Goal: Task Accomplishment & Management: Manage account settings

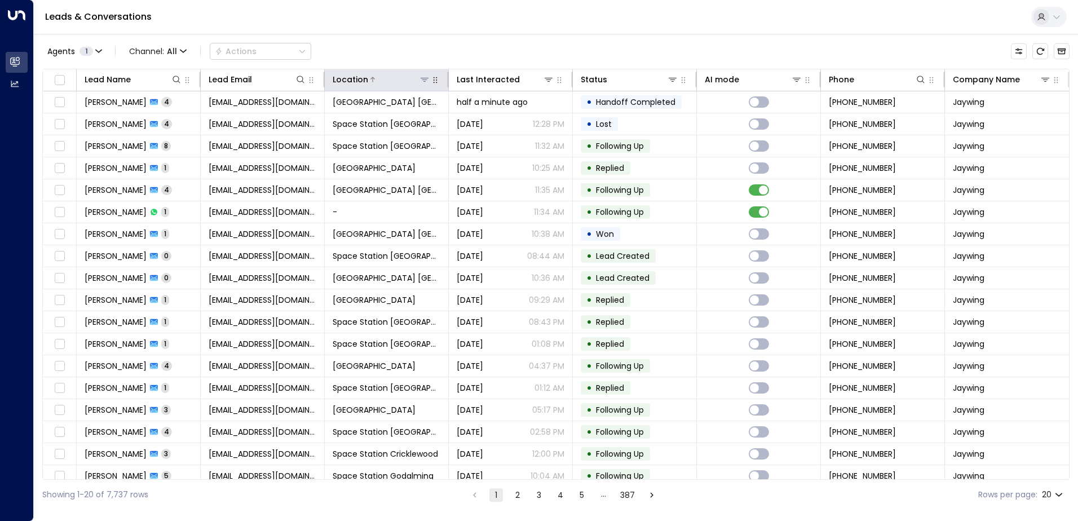
click at [422, 80] on icon at bounding box center [424, 80] width 8 height 4
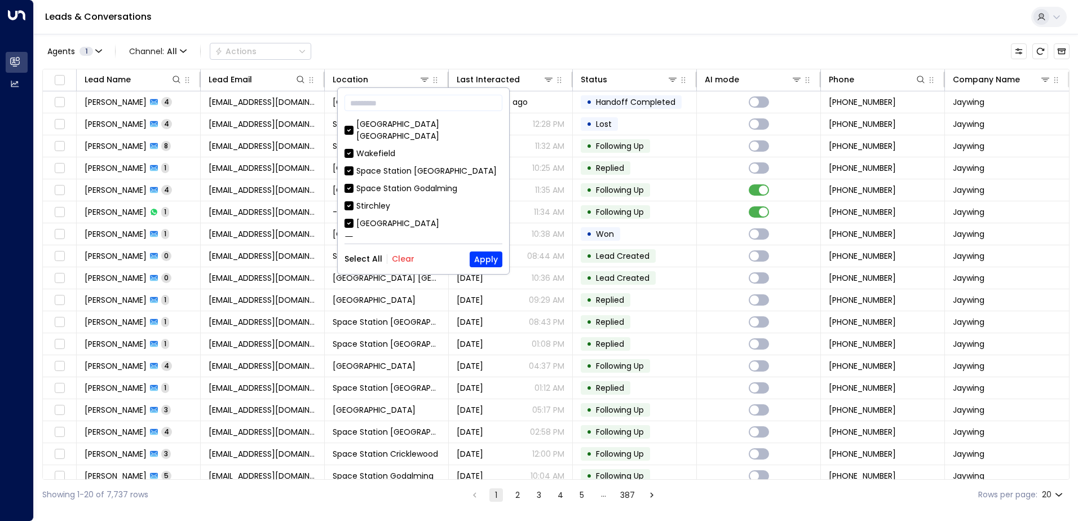
click at [406, 260] on button "Clear" at bounding box center [403, 258] width 23 height 9
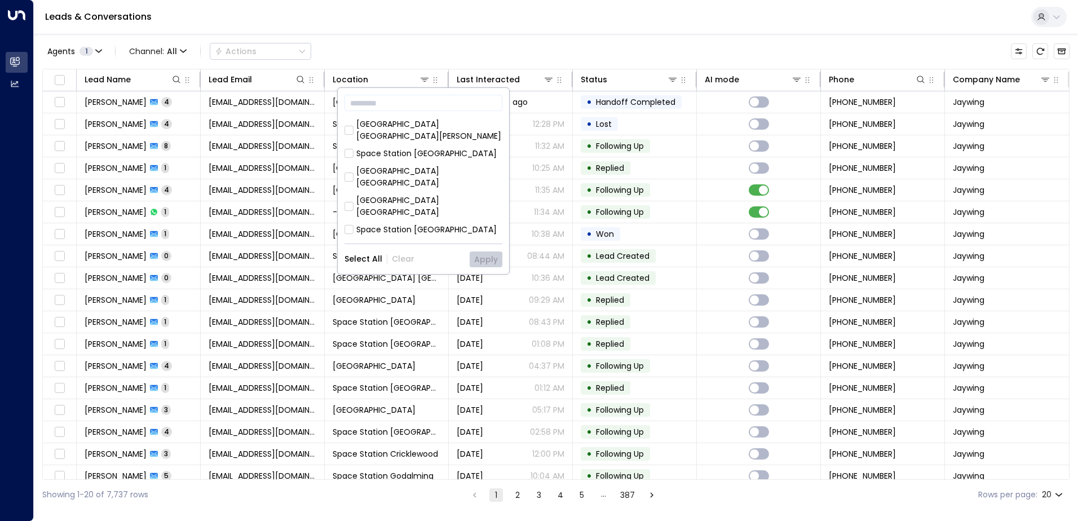
scroll to position [225, 0]
click at [414, 144] on div "Space Station [GEOGRAPHIC_DATA]" at bounding box center [426, 150] width 140 height 12
click at [481, 253] on button "Apply" at bounding box center [486, 259] width 33 height 16
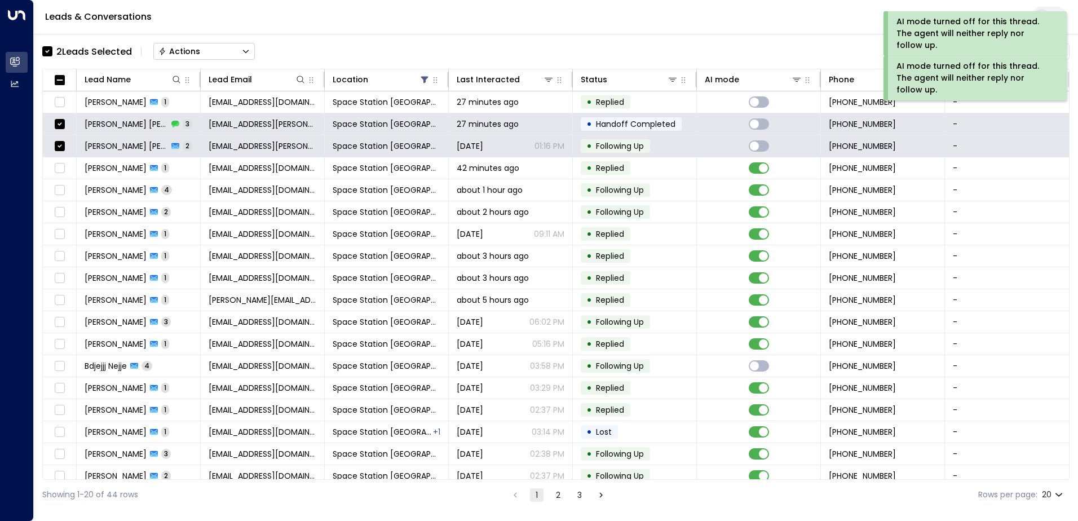
click at [216, 51] on button "Actions" at bounding box center [203, 51] width 101 height 17
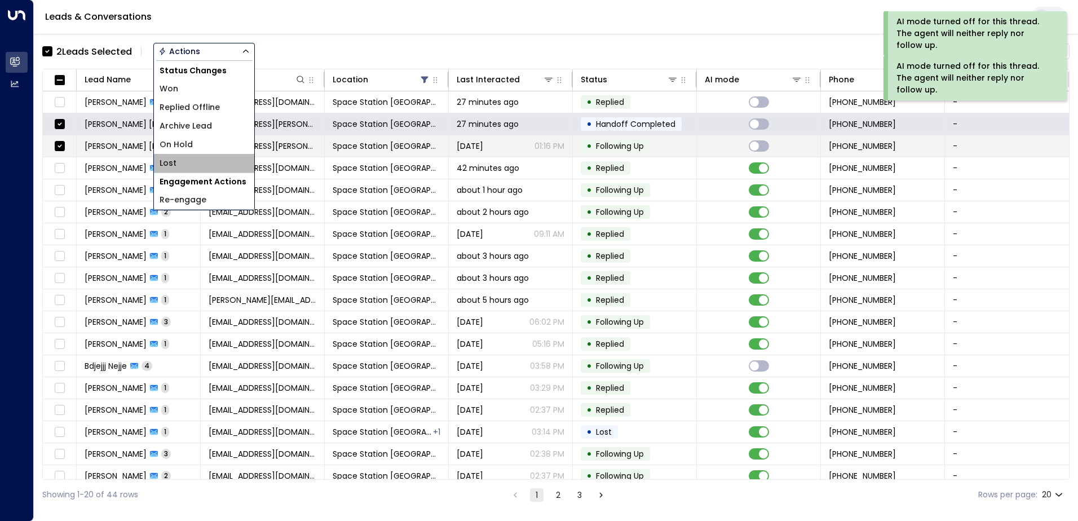
drag, startPoint x: 202, startPoint y: 160, endPoint x: 113, endPoint y: 146, distance: 90.6
click at [202, 160] on li "Lost" at bounding box center [204, 163] width 100 height 19
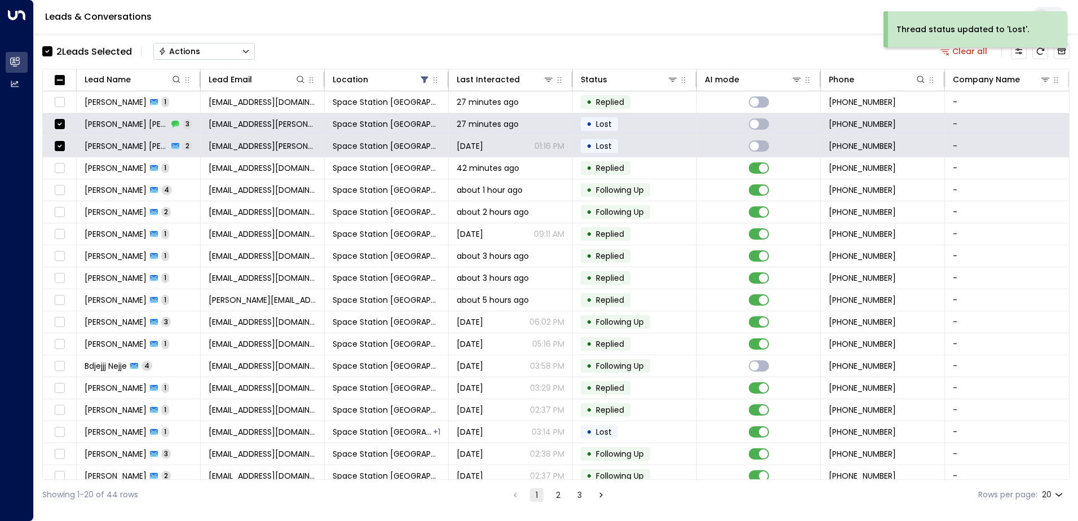
click at [204, 50] on button "Actions" at bounding box center [203, 51] width 101 height 17
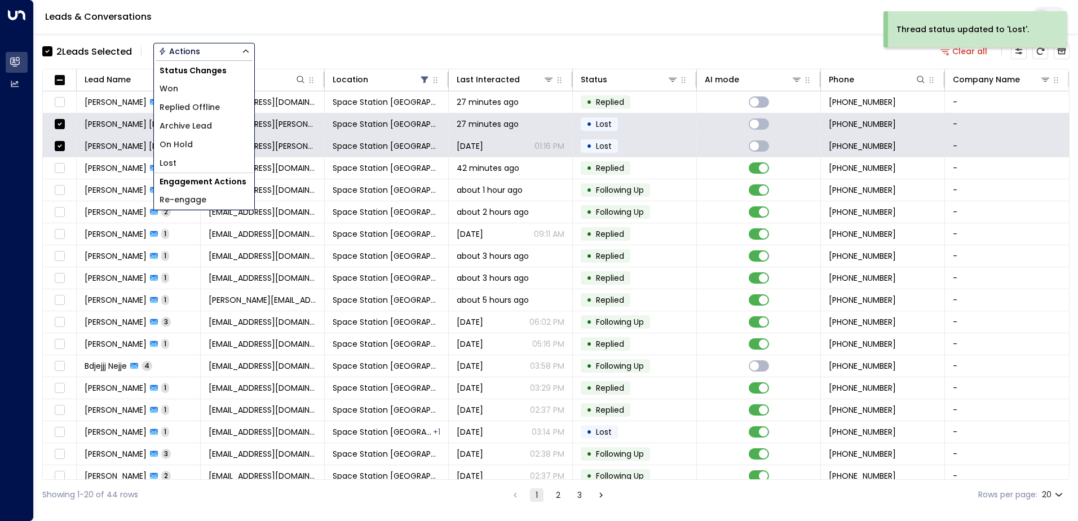
click at [187, 123] on span "Archive Lead" at bounding box center [186, 126] width 52 height 12
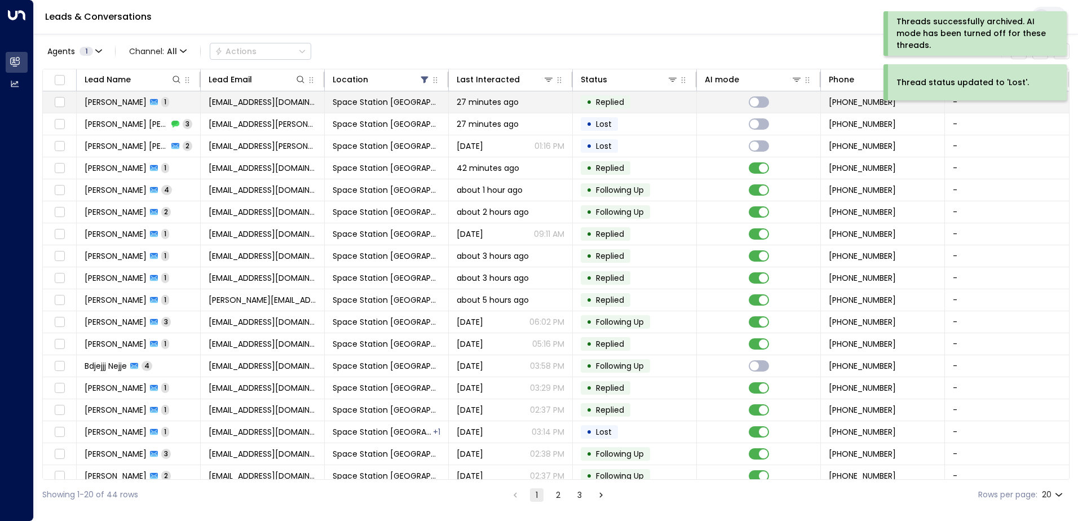
click at [489, 103] on span "27 minutes ago" at bounding box center [488, 101] width 62 height 11
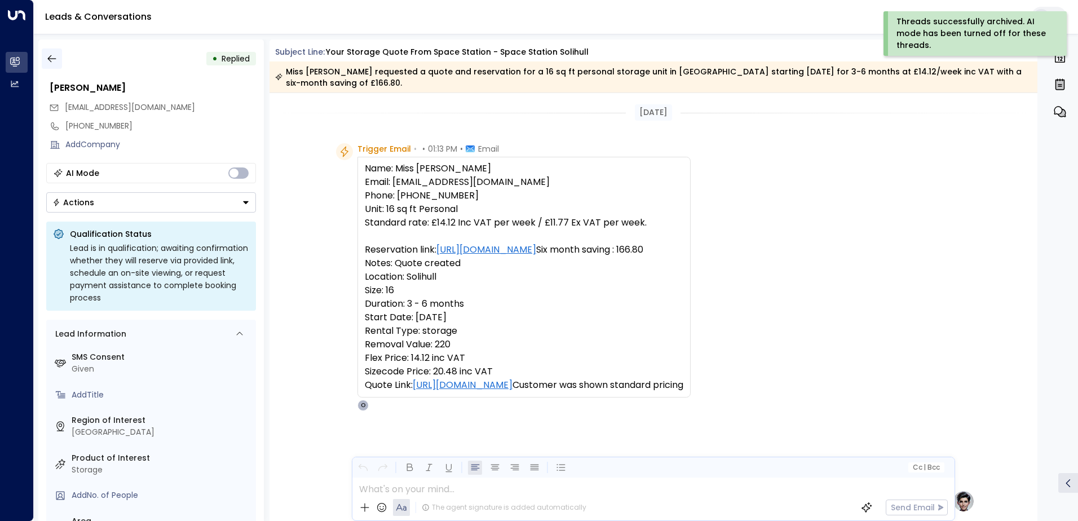
click at [56, 56] on icon "button" at bounding box center [51, 58] width 11 height 11
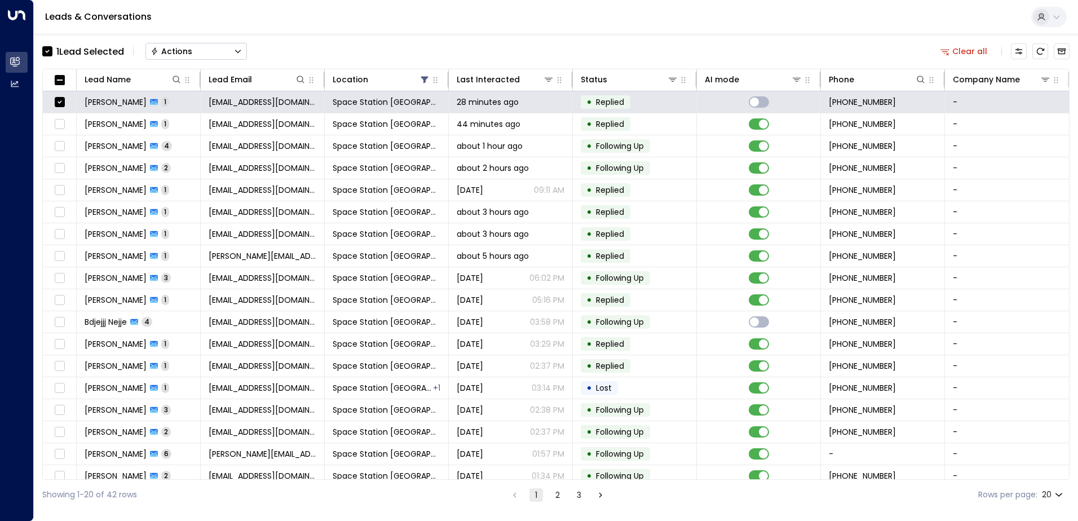
click at [259, 52] on div "1 Lead Selected Actions Clear all" at bounding box center [555, 51] width 1027 height 24
click at [221, 52] on button "Actions" at bounding box center [195, 51] width 101 height 17
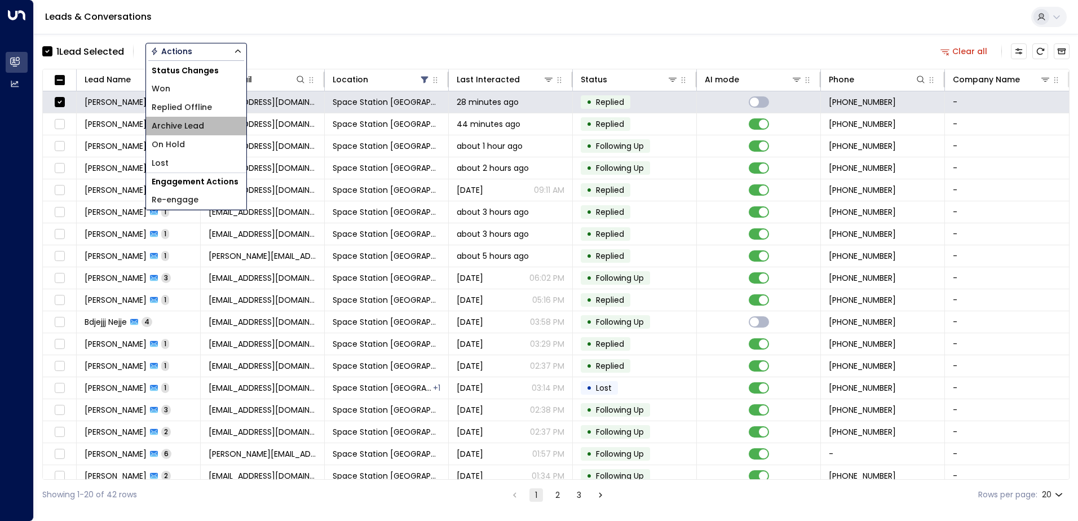
click at [193, 131] on span "Archive Lead" at bounding box center [178, 126] width 52 height 12
